Goal: Check status: Check status

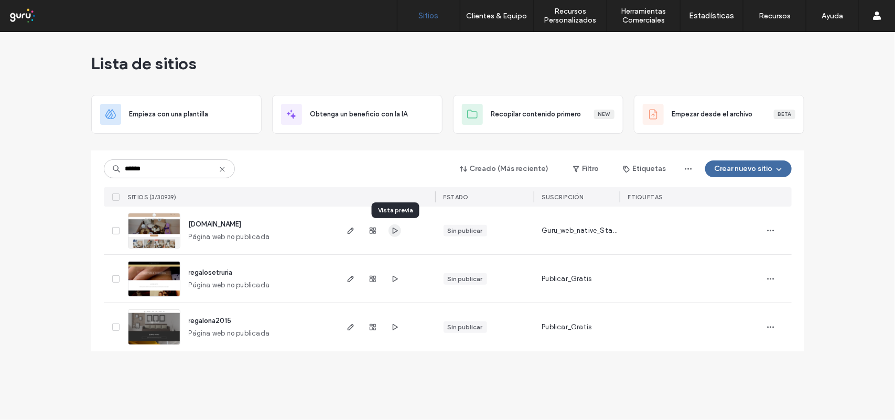
type input "******"
click at [392, 232] on use "button" at bounding box center [394, 230] width 5 height 6
click at [393, 284] on span "button" at bounding box center [395, 279] width 13 height 13
click at [223, 168] on icon at bounding box center [222, 169] width 8 height 8
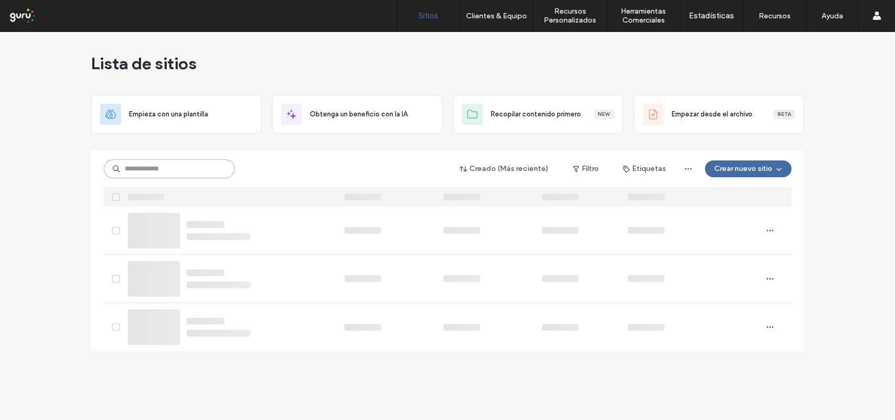
click at [209, 169] on input at bounding box center [169, 168] width 131 height 19
type input "*"
click at [148, 172] on input at bounding box center [169, 168] width 131 height 19
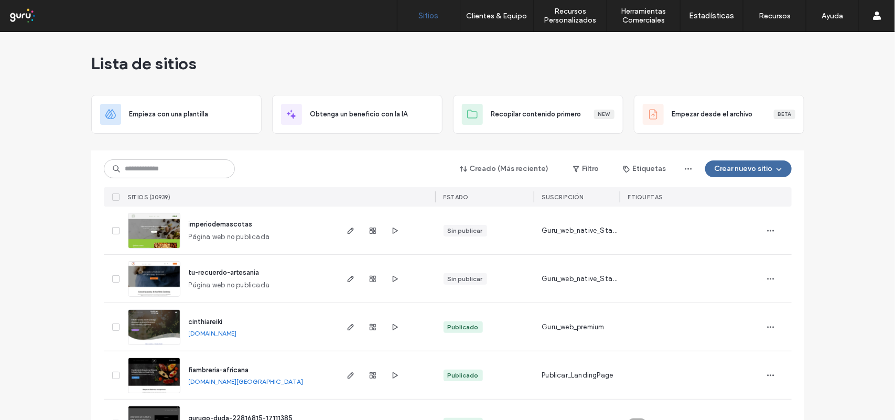
scroll to position [66, 0]
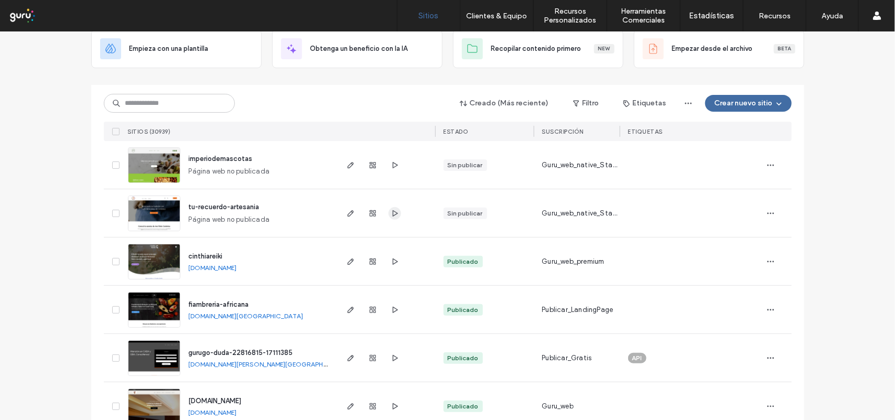
click at [391, 212] on icon "button" at bounding box center [395, 213] width 8 height 8
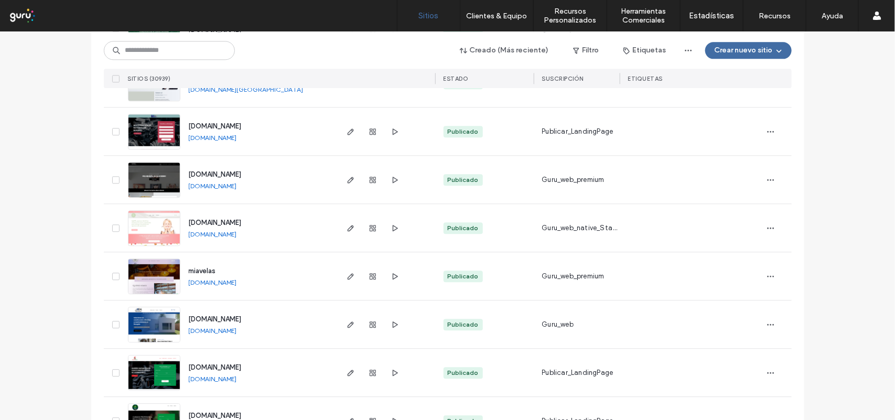
scroll to position [1115, 0]
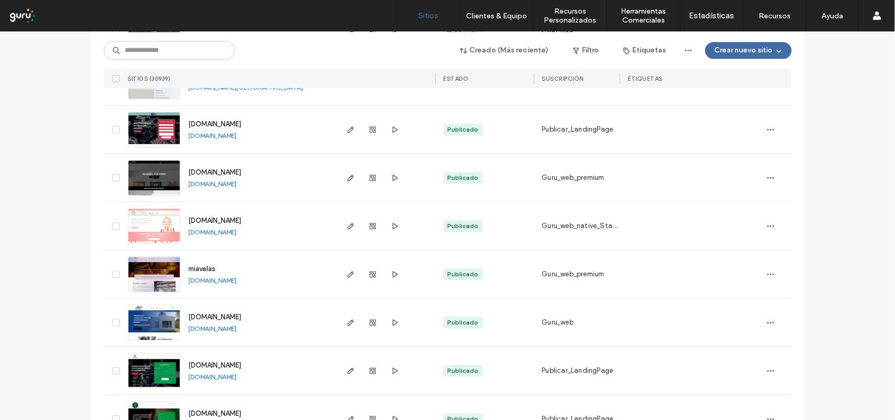
click at [383, 230] on div at bounding box center [373, 226] width 57 height 48
click at [389, 230] on span "button" at bounding box center [395, 226] width 13 height 13
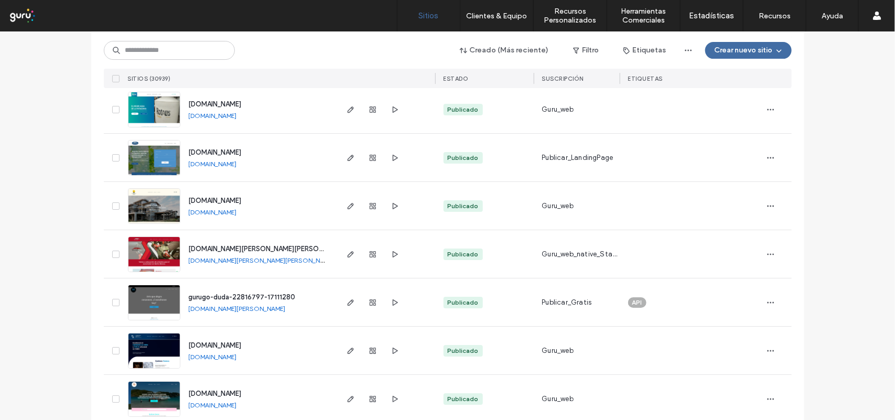
scroll to position [1639, 0]
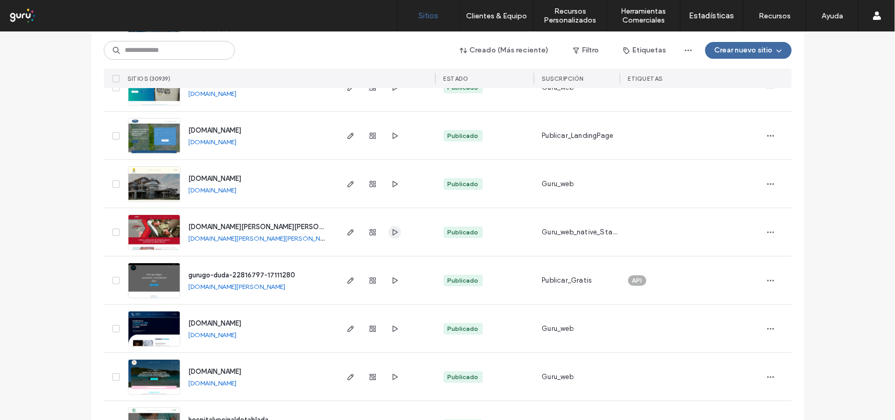
click at [396, 228] on span "button" at bounding box center [395, 232] width 13 height 13
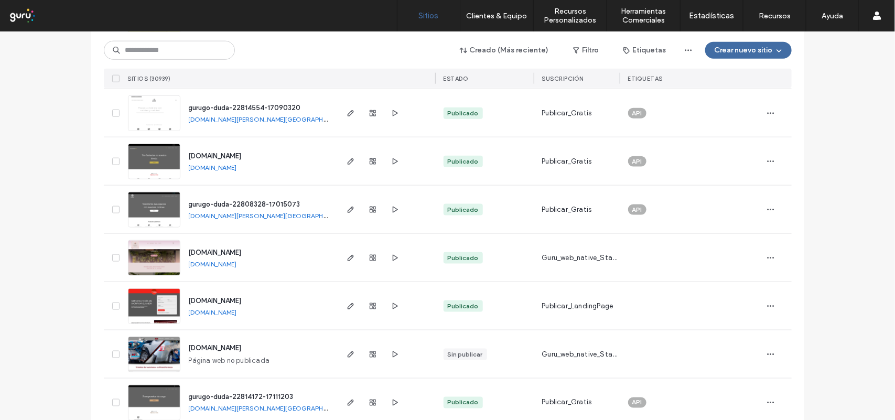
scroll to position [2426, 0]
